Goal: Transaction & Acquisition: Purchase product/service

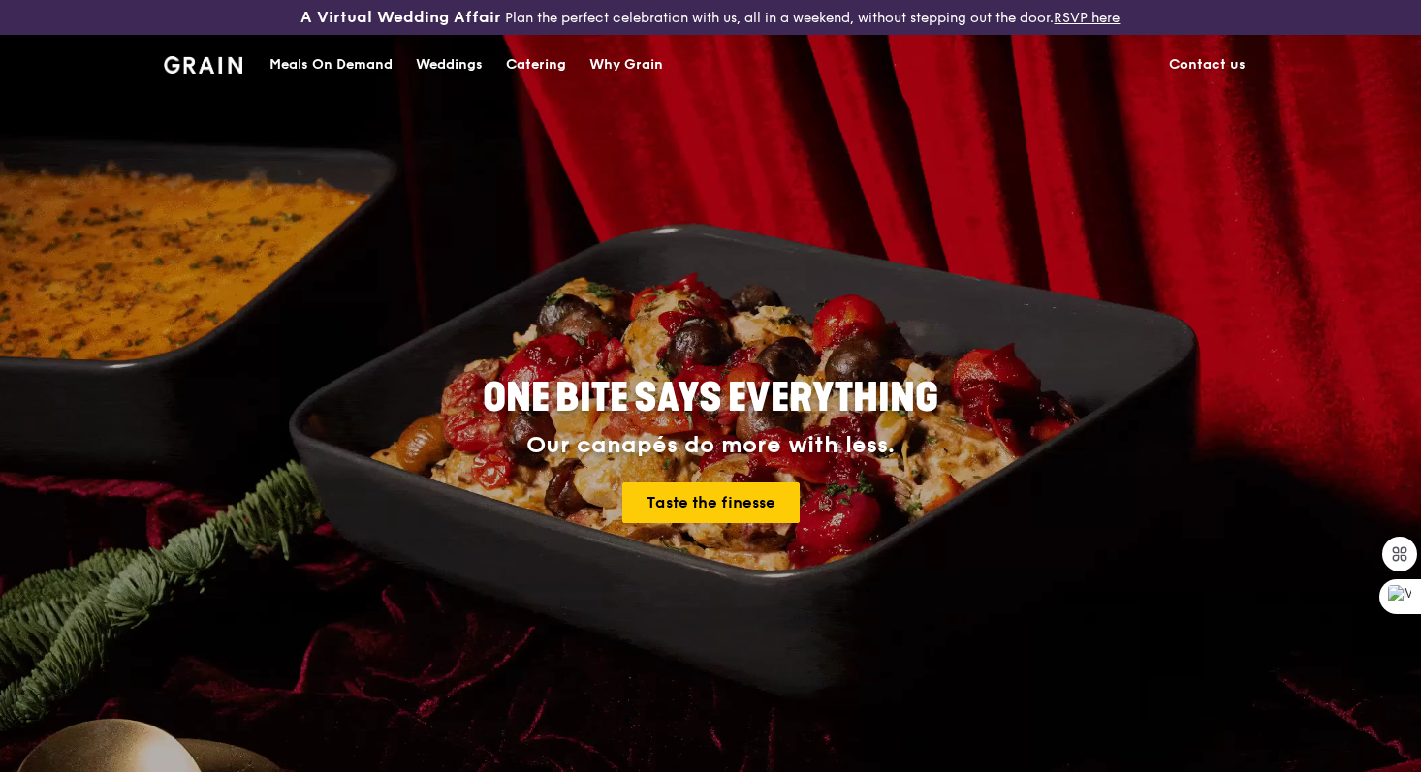
click at [370, 72] on div "Meals On Demand" at bounding box center [330, 65] width 123 height 58
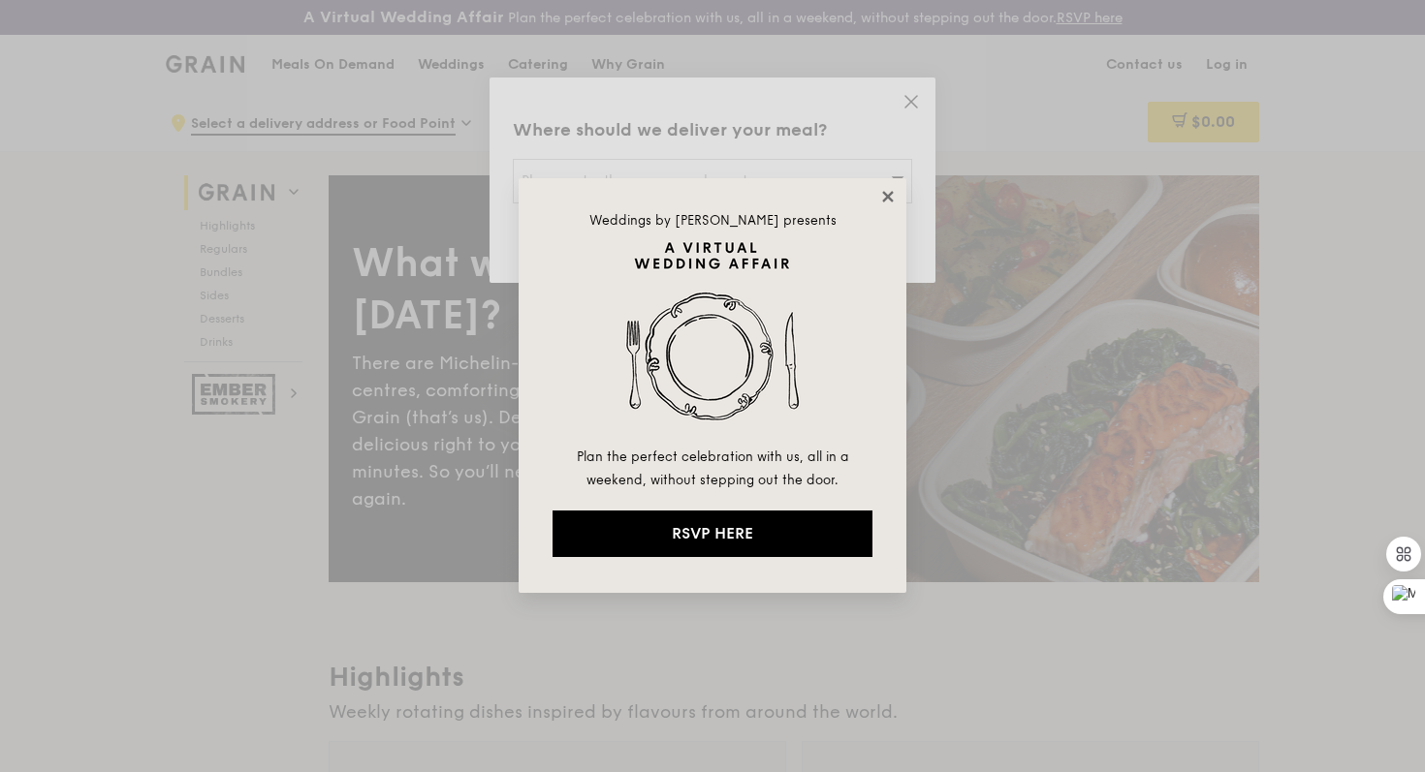
click at [886, 194] on icon at bounding box center [887, 196] width 11 height 11
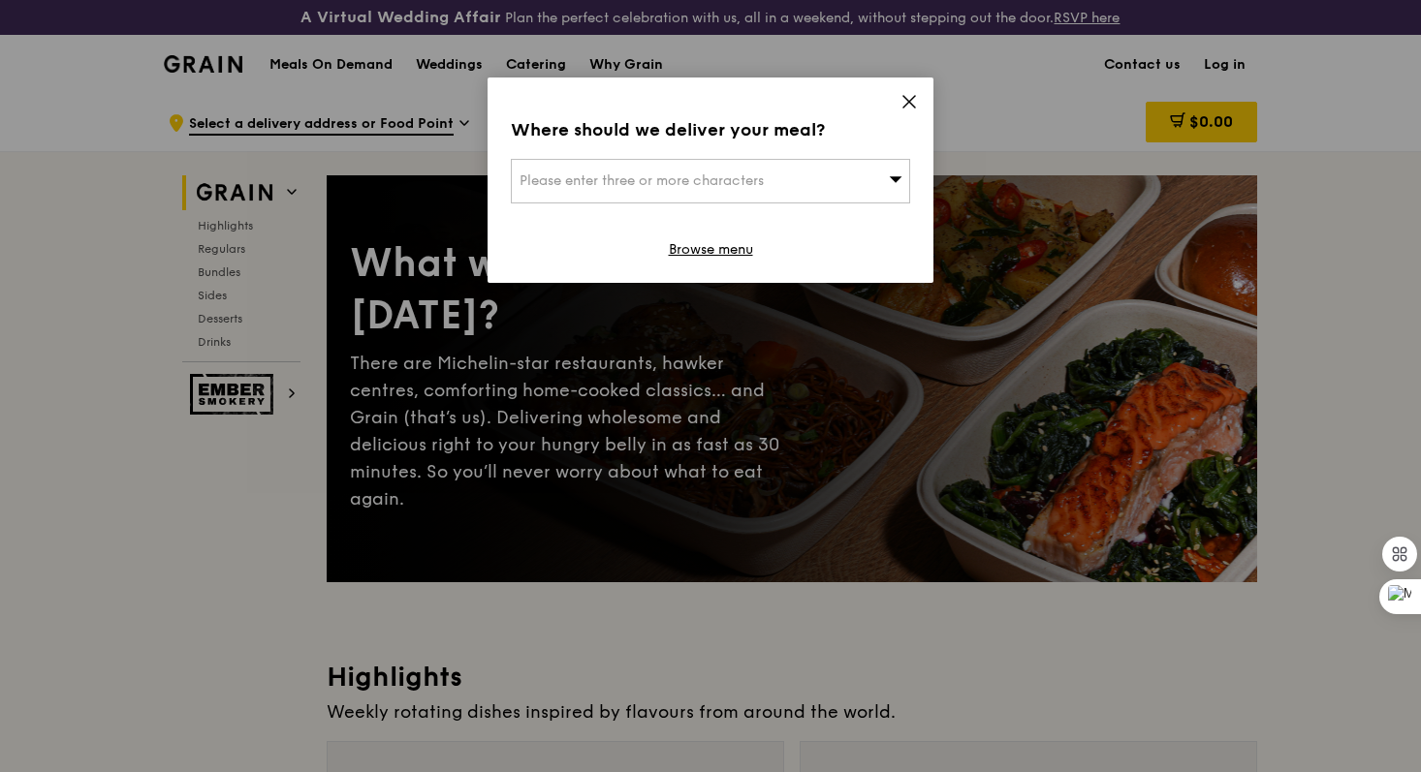
click at [911, 98] on icon at bounding box center [908, 101] width 17 height 17
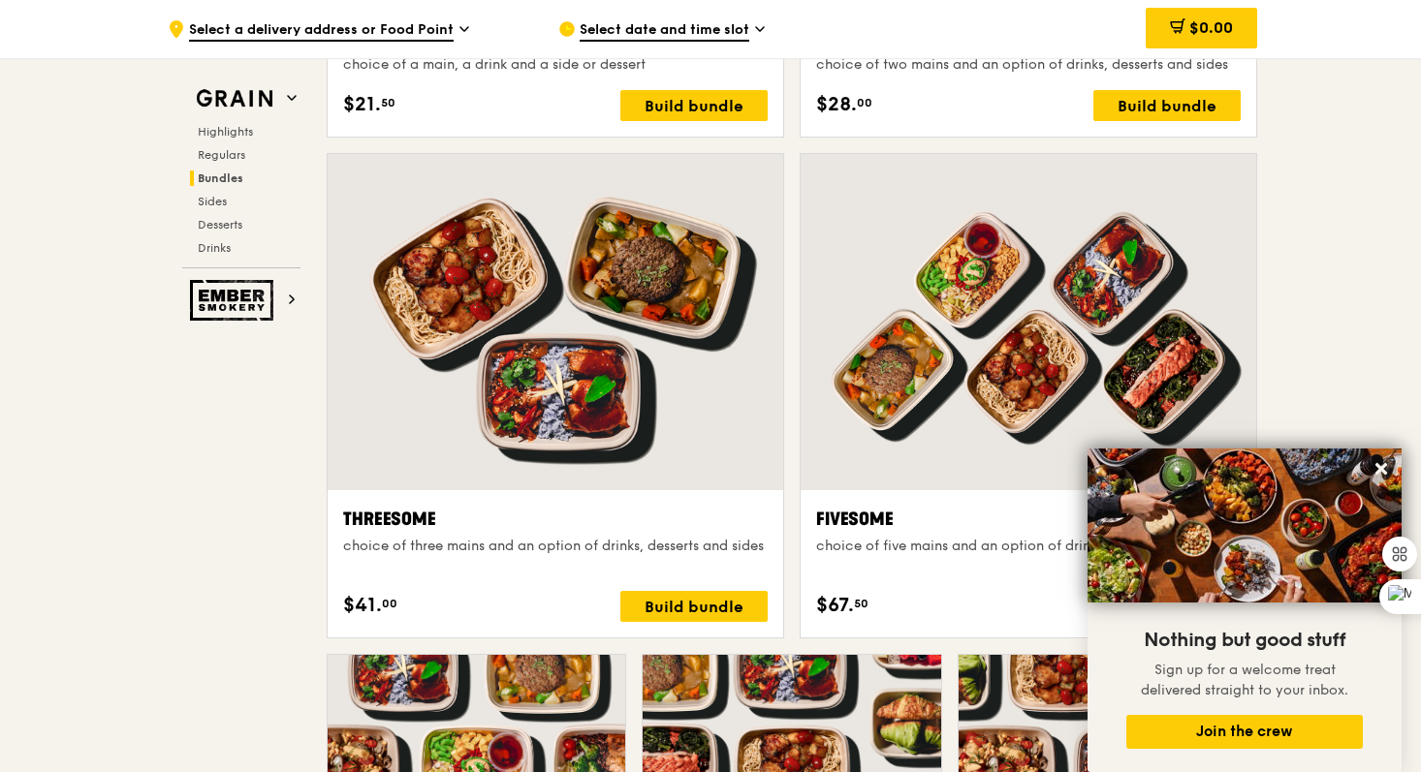
scroll to position [3424, 0]
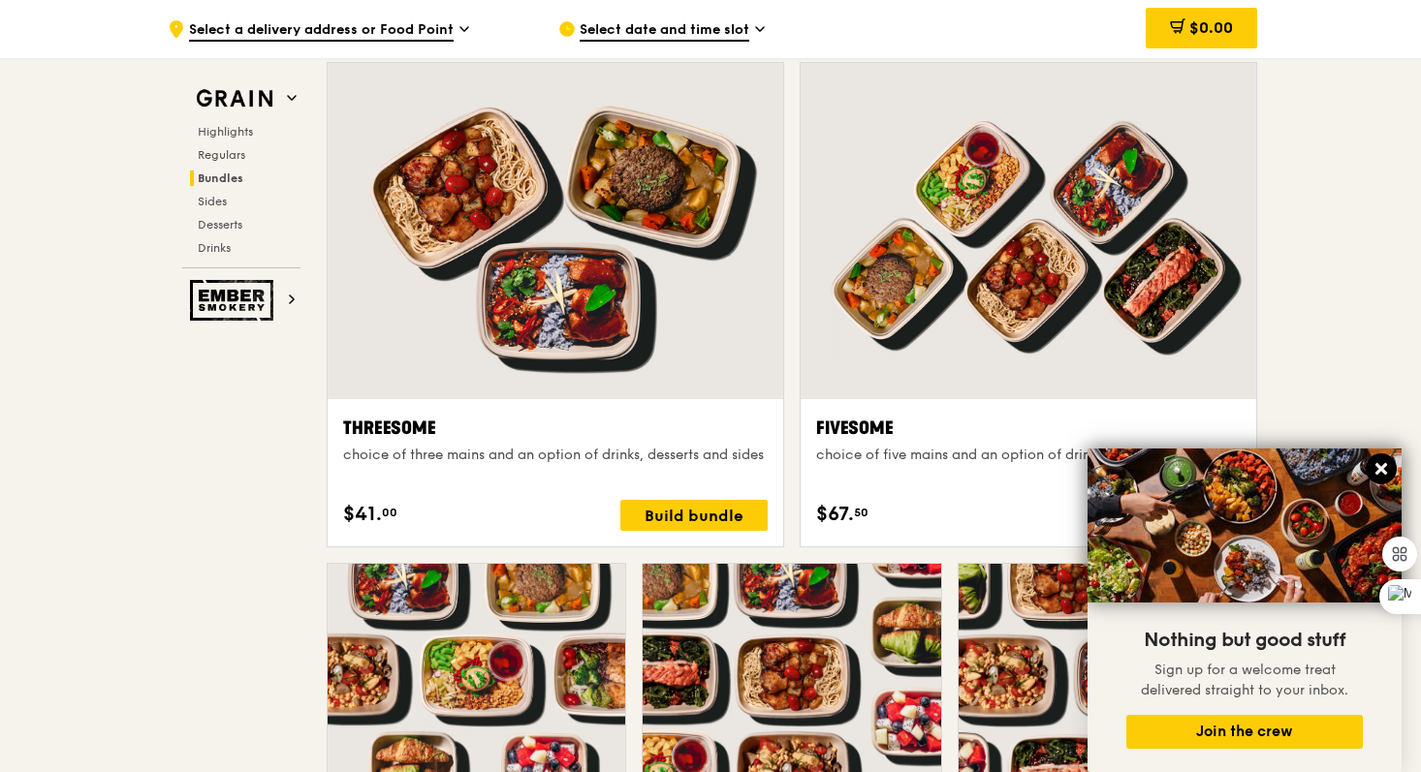
click at [1387, 468] on icon at bounding box center [1380, 468] width 17 height 17
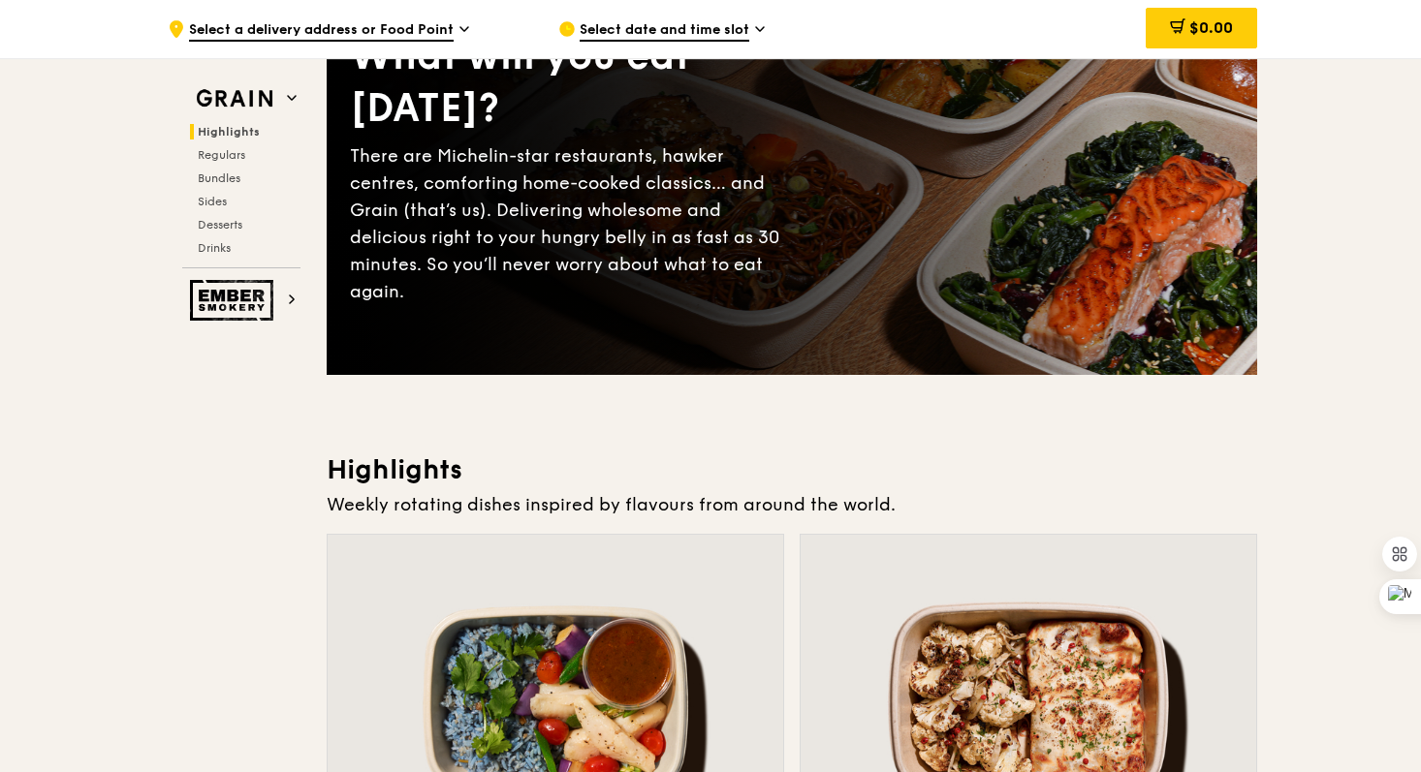
scroll to position [0, 0]
